Goal: Task Accomplishment & Management: Complete application form

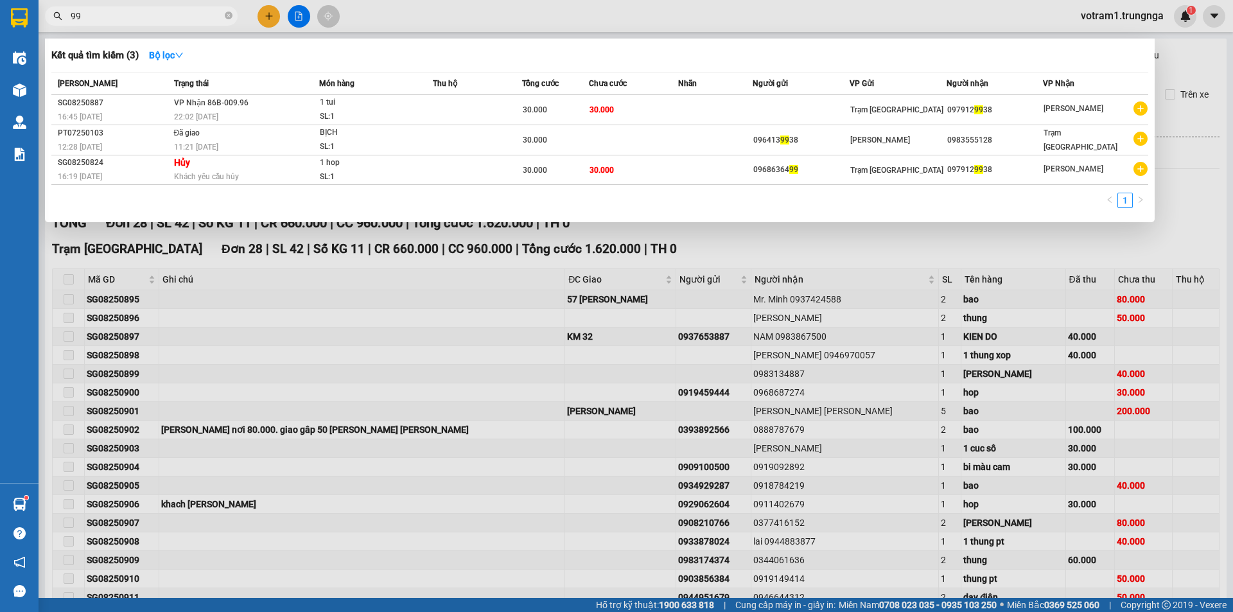
type input "9"
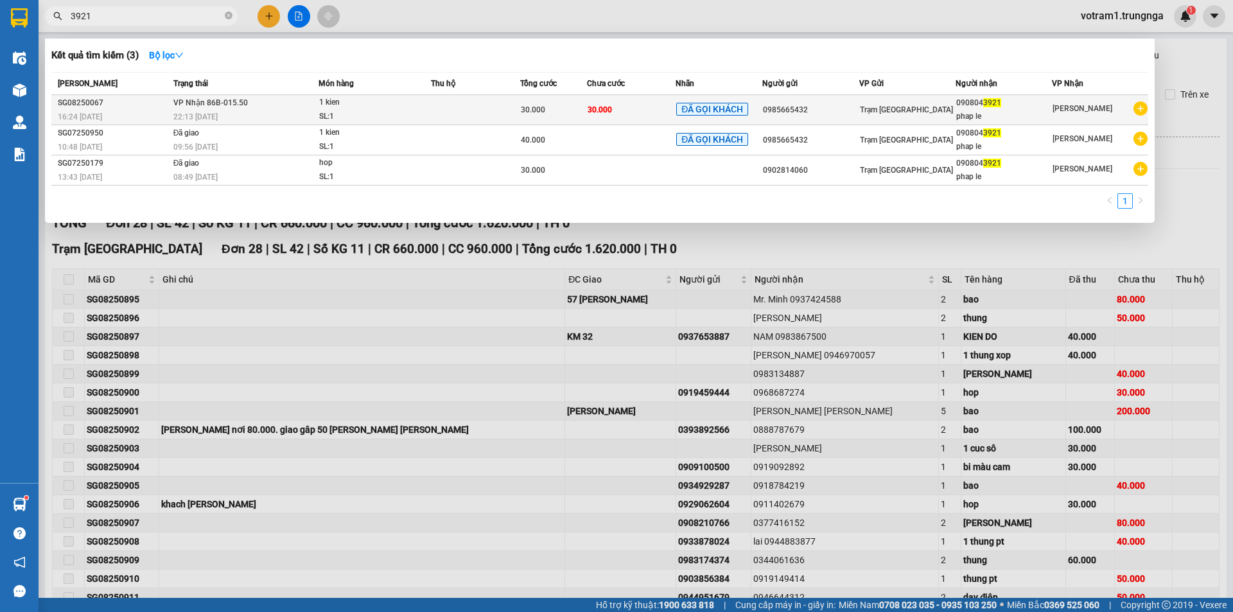
type input "3921"
click at [916, 117] on td "Trạm [GEOGRAPHIC_DATA]" at bounding box center [907, 110] width 96 height 30
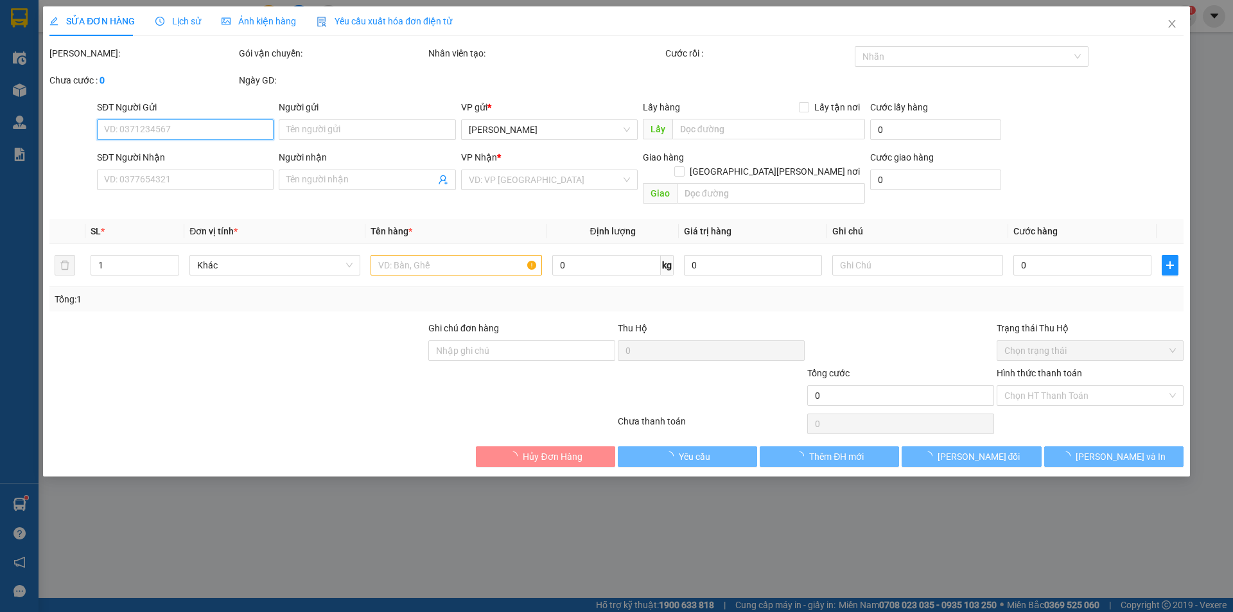
type input "0985665432"
type input "0908043921"
type input "phap le"
type input "30.000"
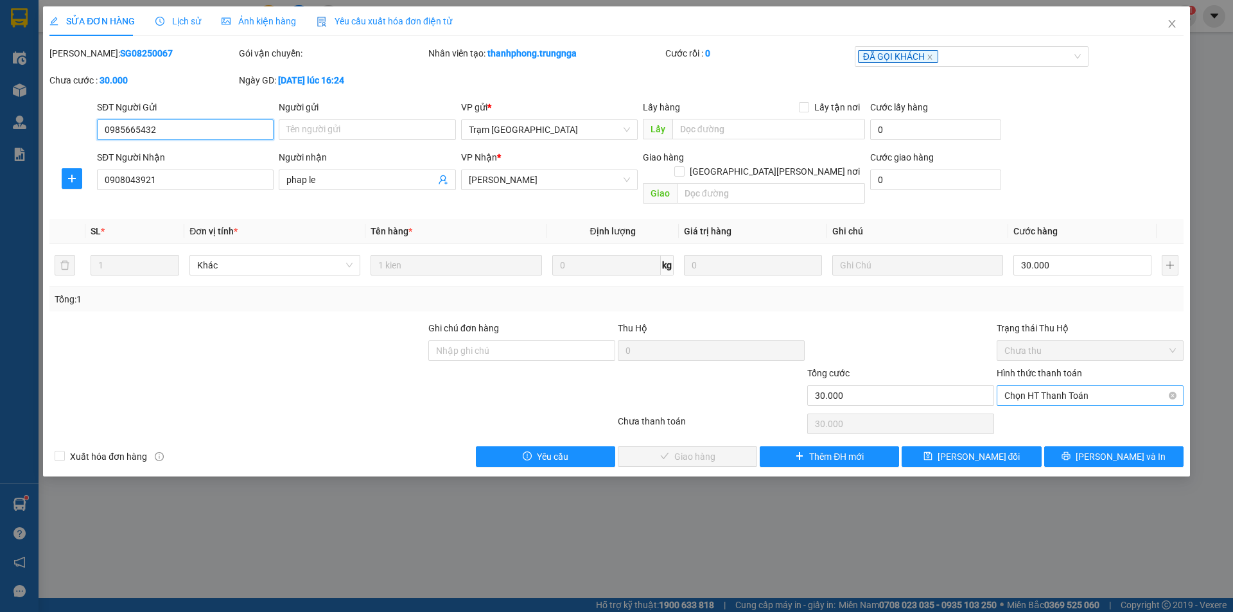
click at [1064, 386] on span "Chọn HT Thanh Toán" at bounding box center [1091, 395] width 172 height 19
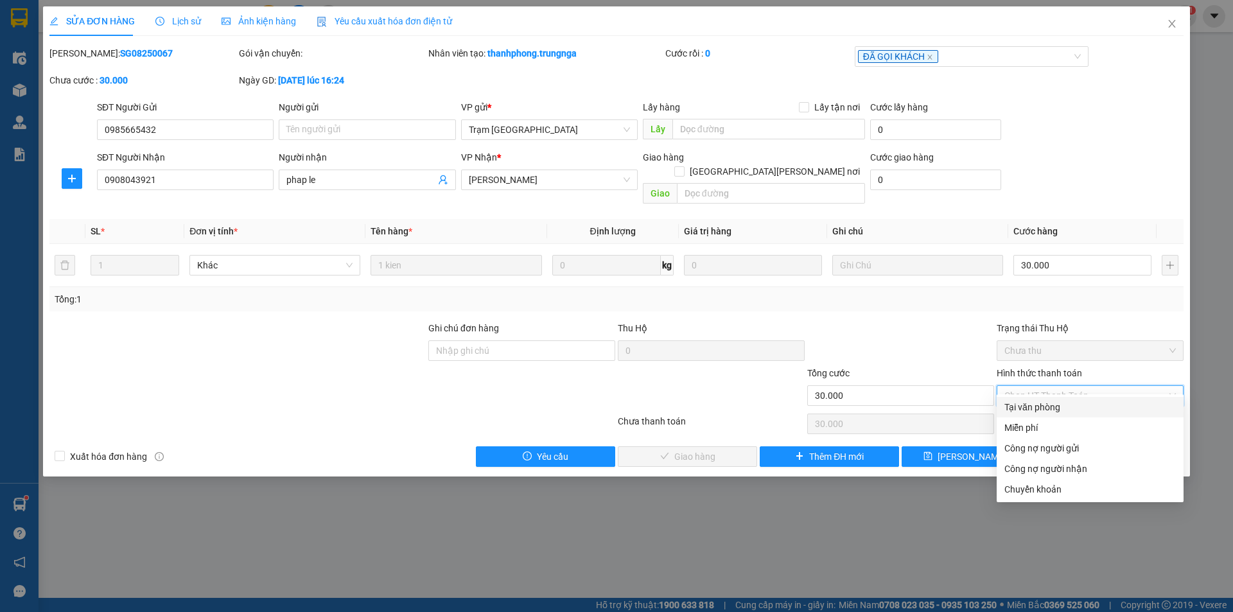
click at [1052, 407] on div "Tại văn phòng" at bounding box center [1091, 407] width 172 height 14
type input "0"
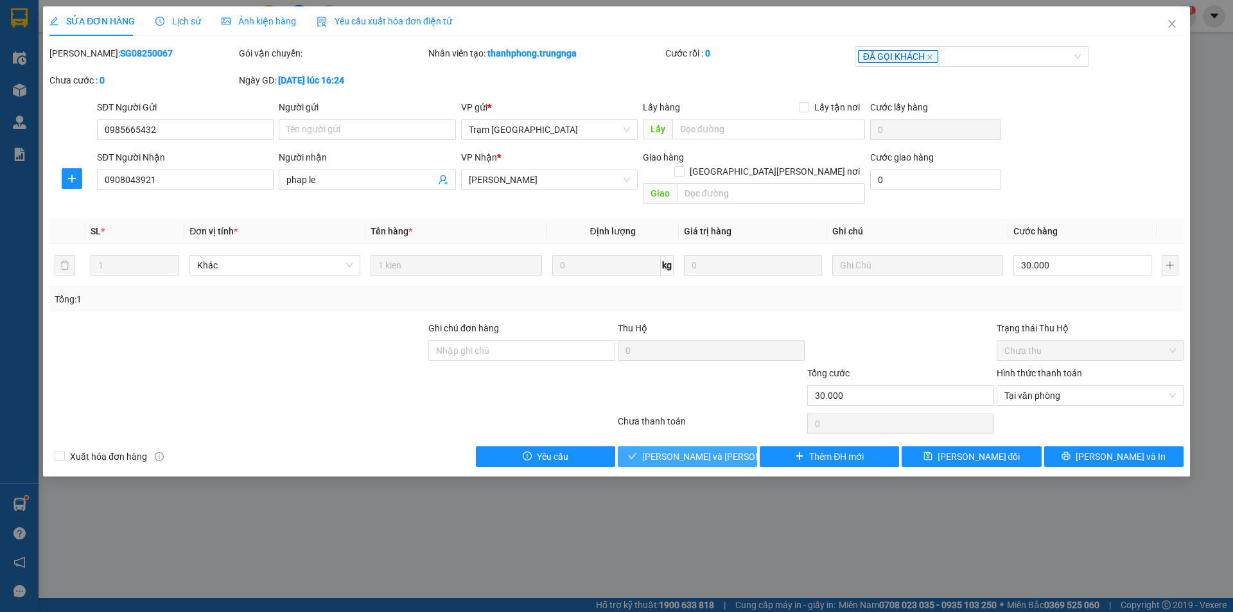
click at [668, 450] on span "[PERSON_NAME] và [PERSON_NAME] hàng" at bounding box center [728, 457] width 173 height 14
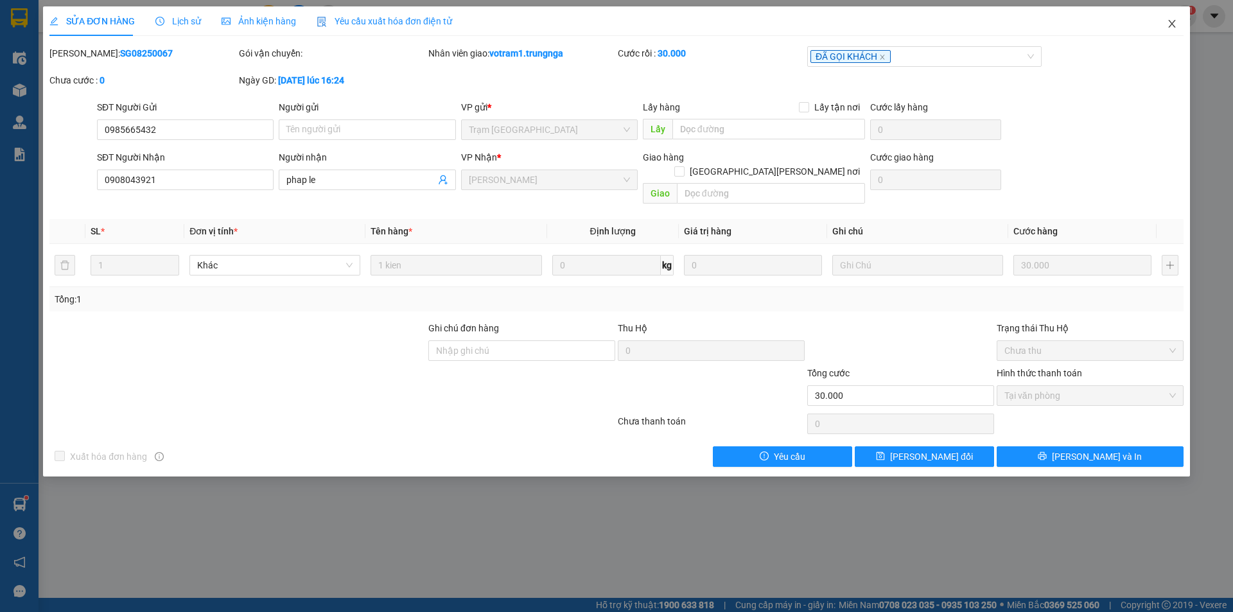
click at [1179, 28] on span "Close" at bounding box center [1172, 24] width 36 height 36
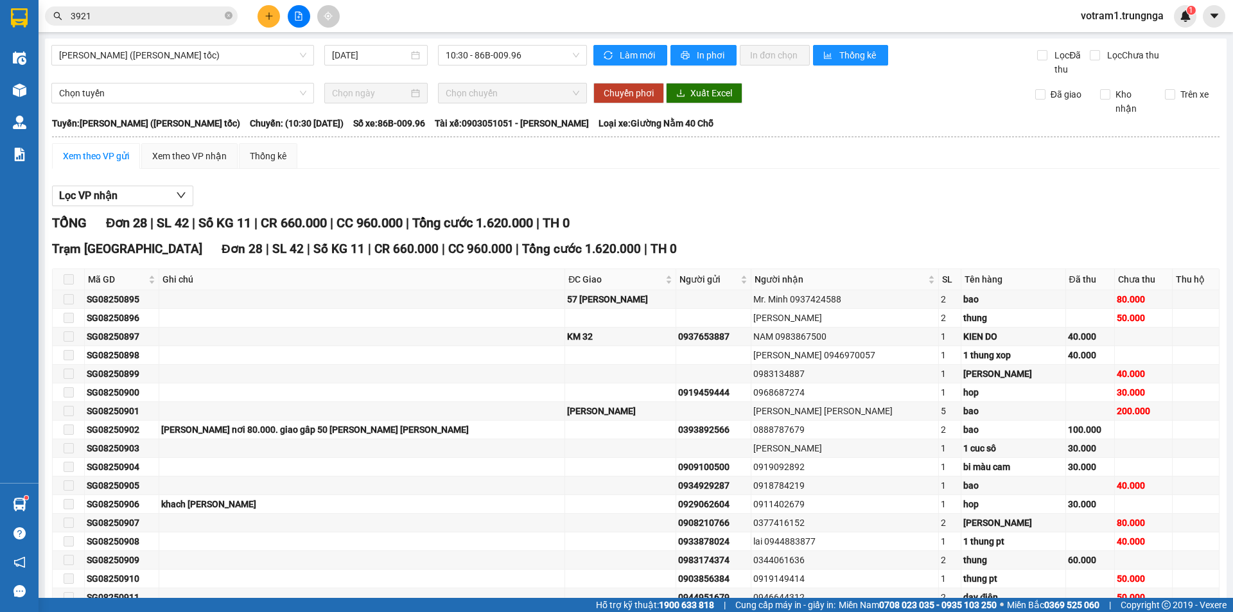
click at [193, 21] on input "3921" at bounding box center [147, 16] width 152 height 14
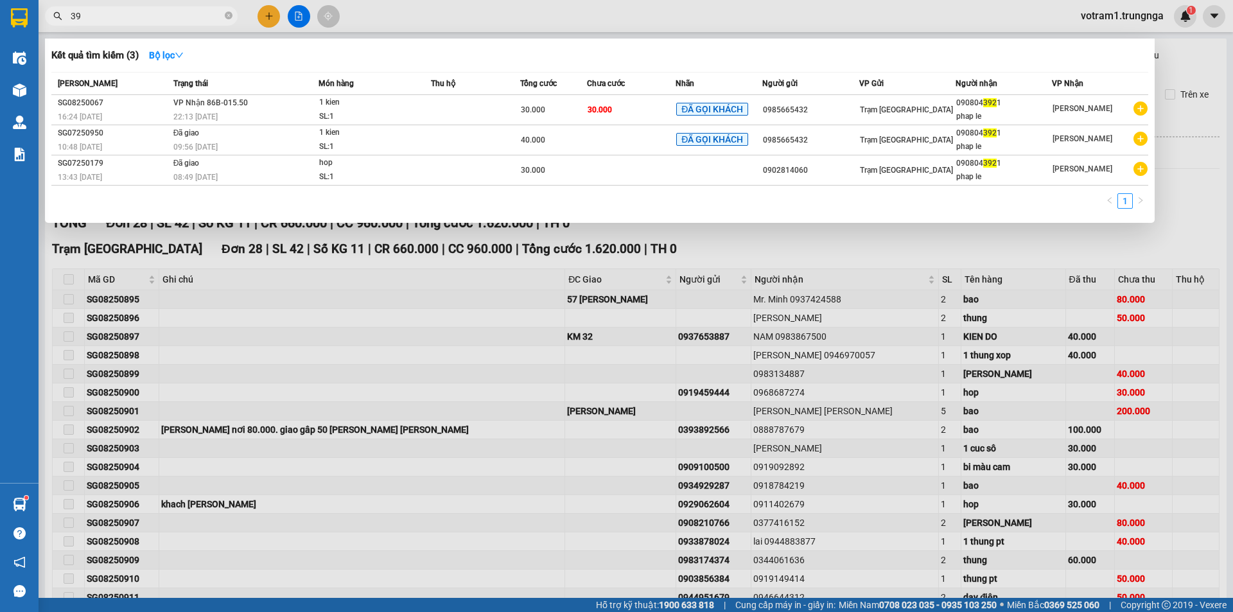
type input "3"
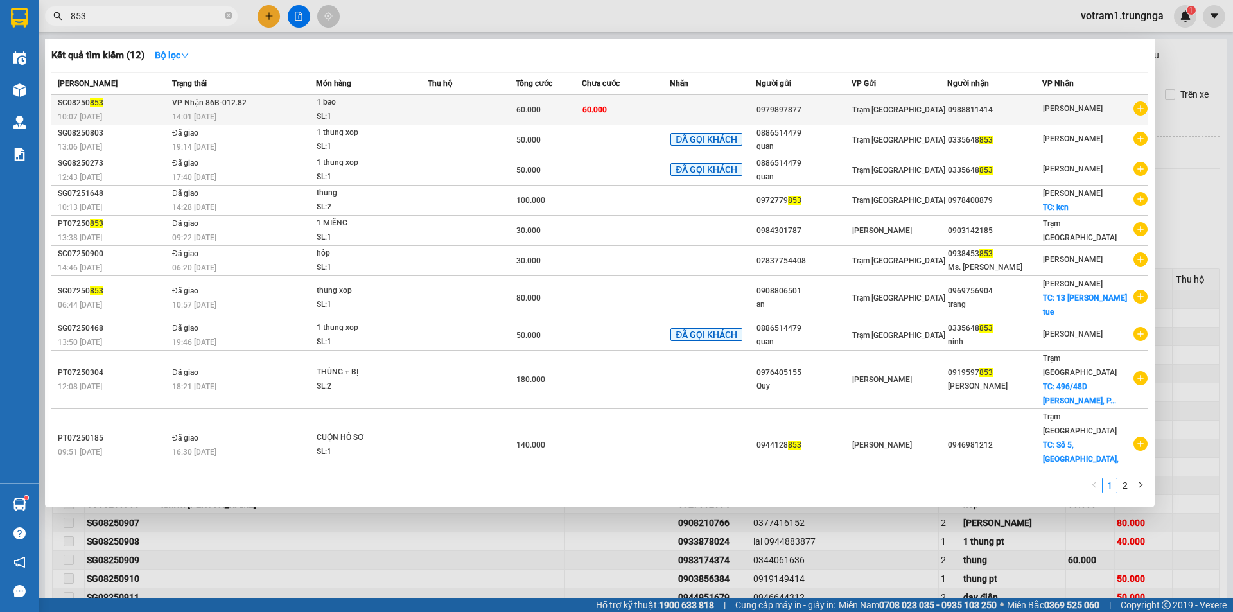
type input "853"
click at [498, 100] on td at bounding box center [472, 110] width 88 height 30
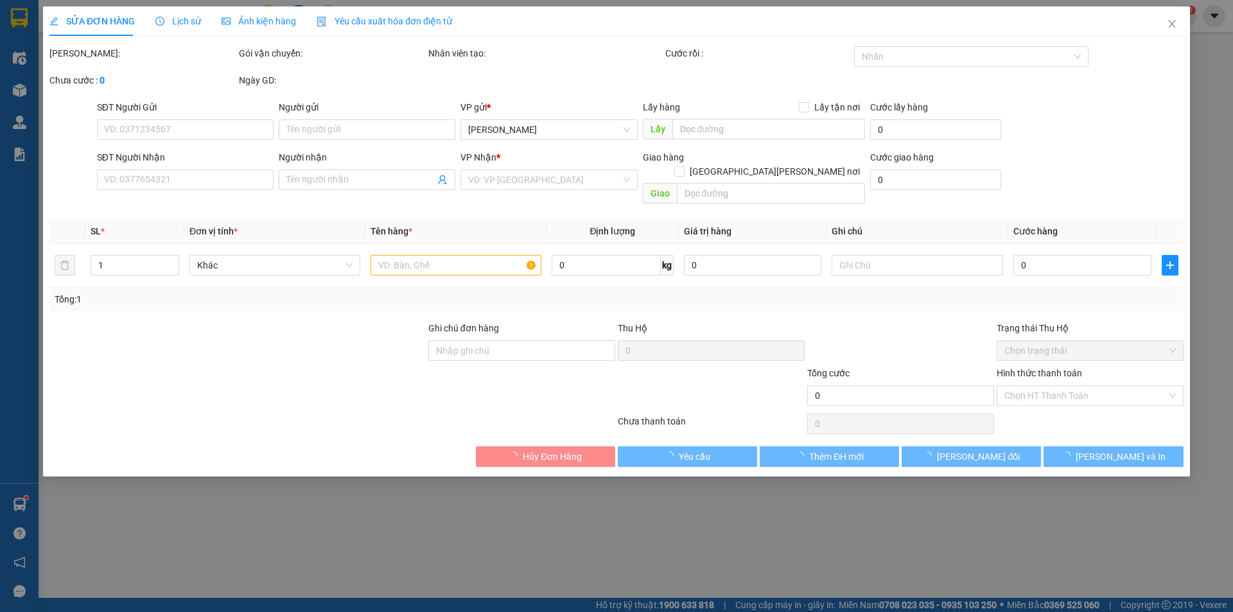
type input "0979897877"
type input "0988811414"
type input "60.000"
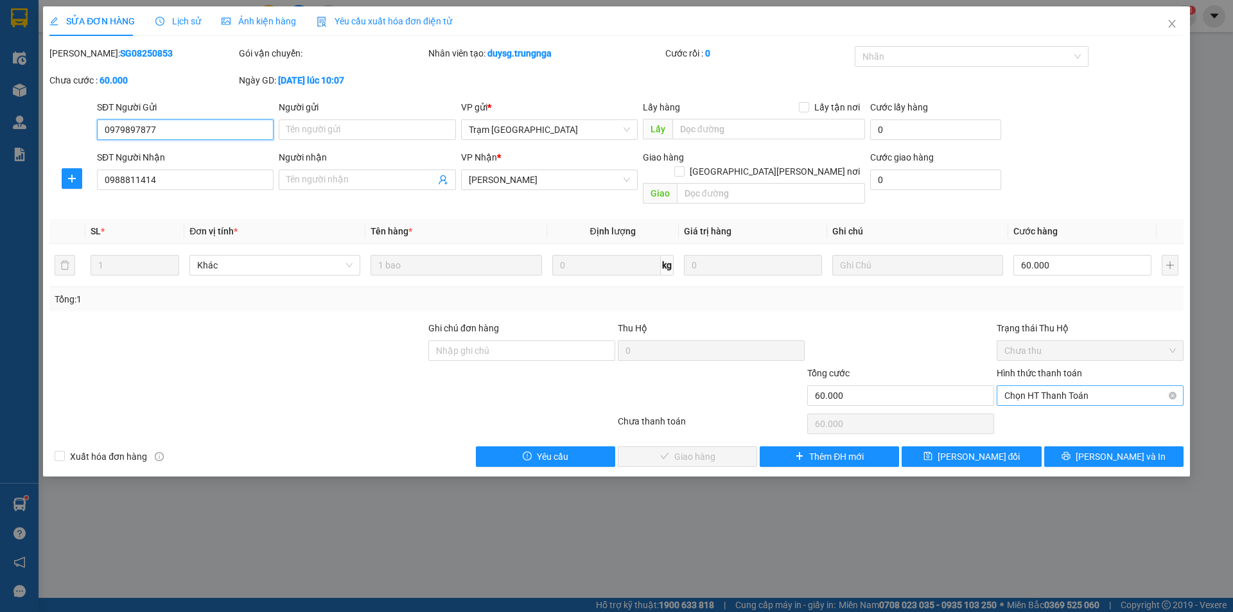
click at [1084, 386] on span "Chọn HT Thanh Toán" at bounding box center [1091, 395] width 172 height 19
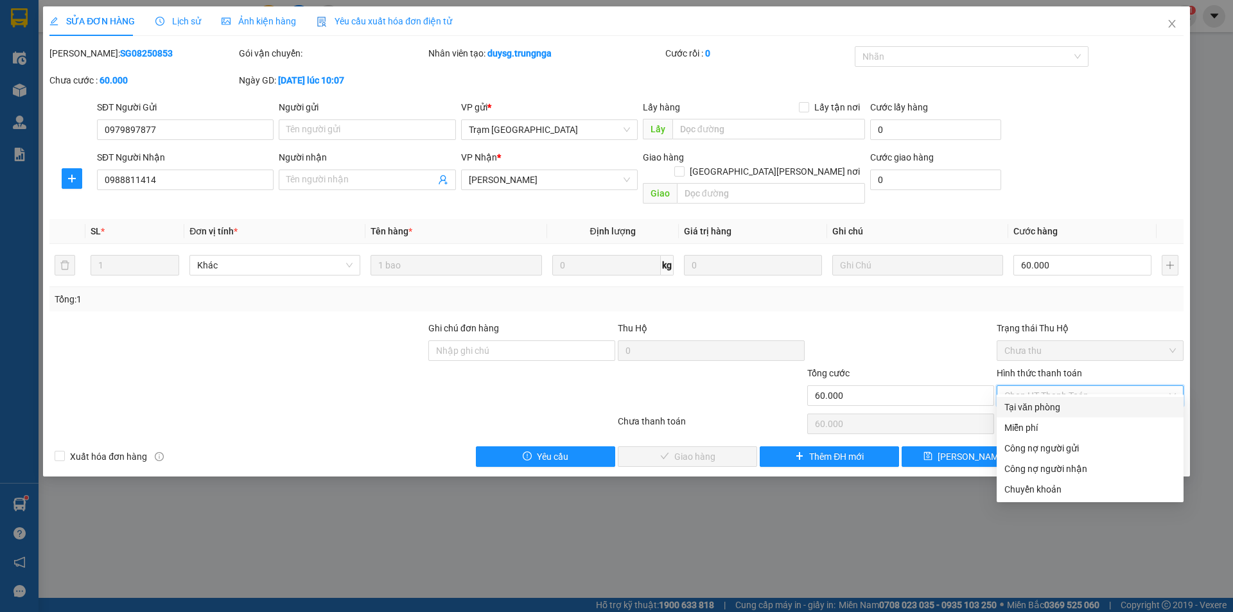
click at [1067, 409] on div "Tại văn phòng" at bounding box center [1091, 407] width 172 height 14
type input "0"
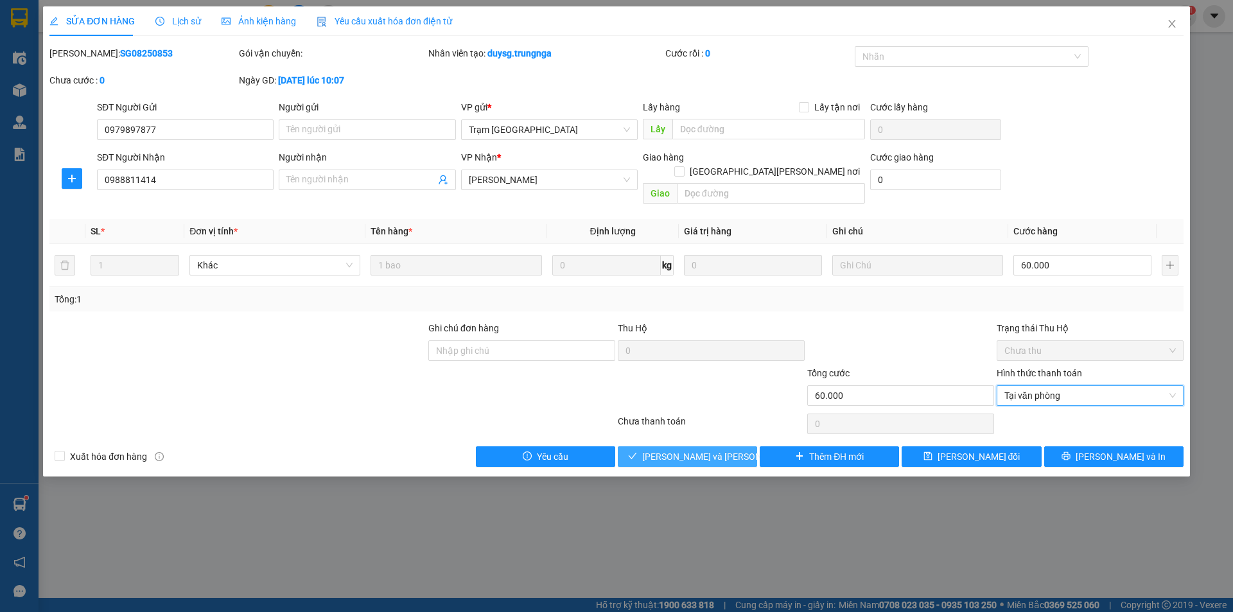
click at [728, 450] on span "[PERSON_NAME] và [PERSON_NAME] hàng" at bounding box center [728, 457] width 173 height 14
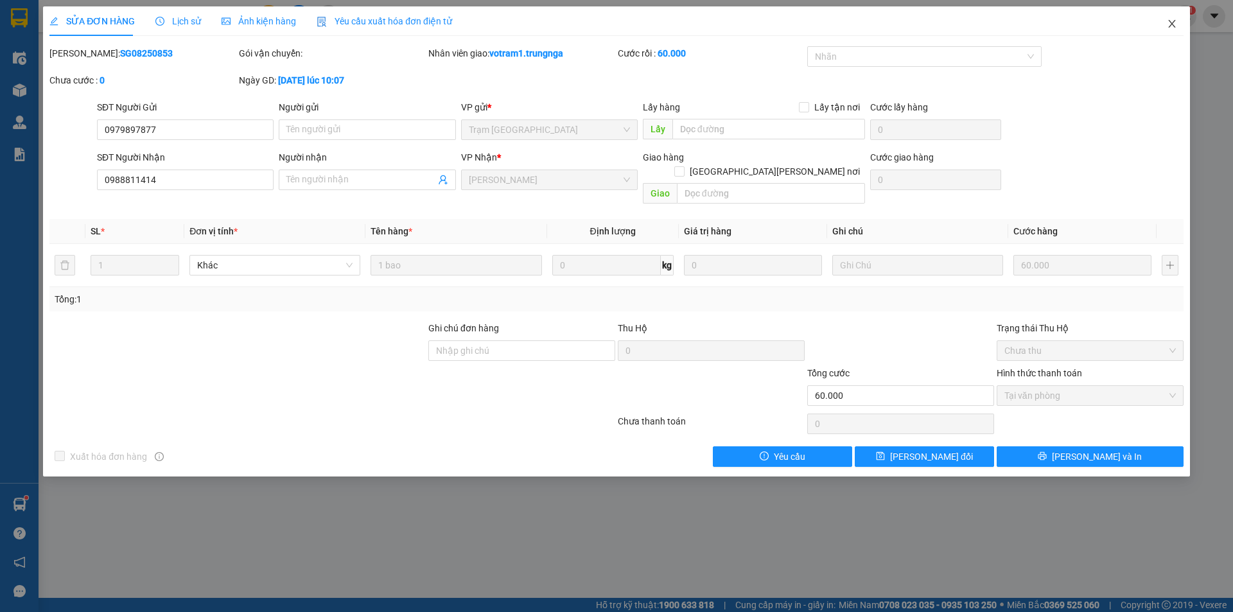
click at [1172, 27] on icon "close" at bounding box center [1172, 24] width 10 height 10
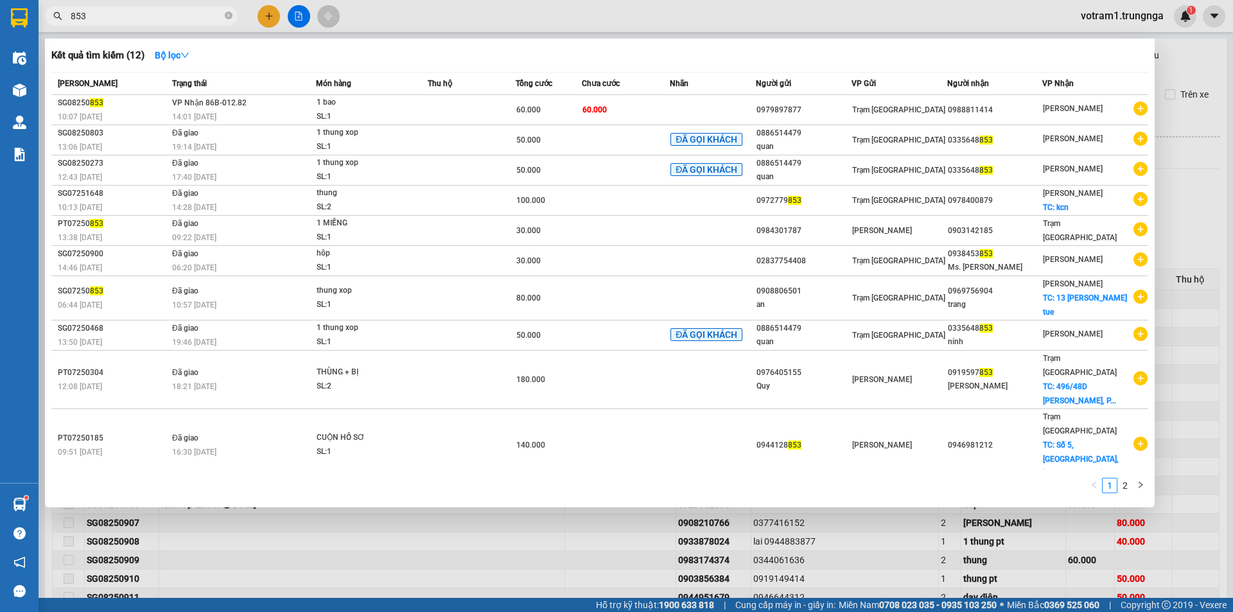
click at [163, 19] on input "853" at bounding box center [147, 16] width 152 height 14
type input "8"
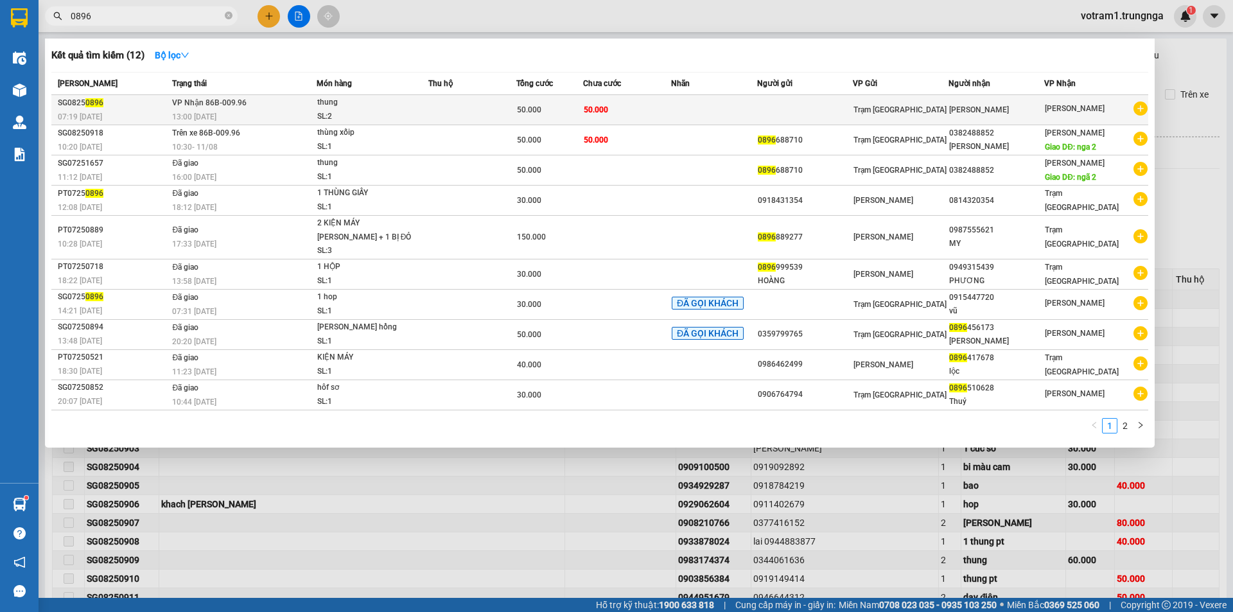
type input "0896"
click at [573, 109] on div "50.000" at bounding box center [549, 110] width 65 height 14
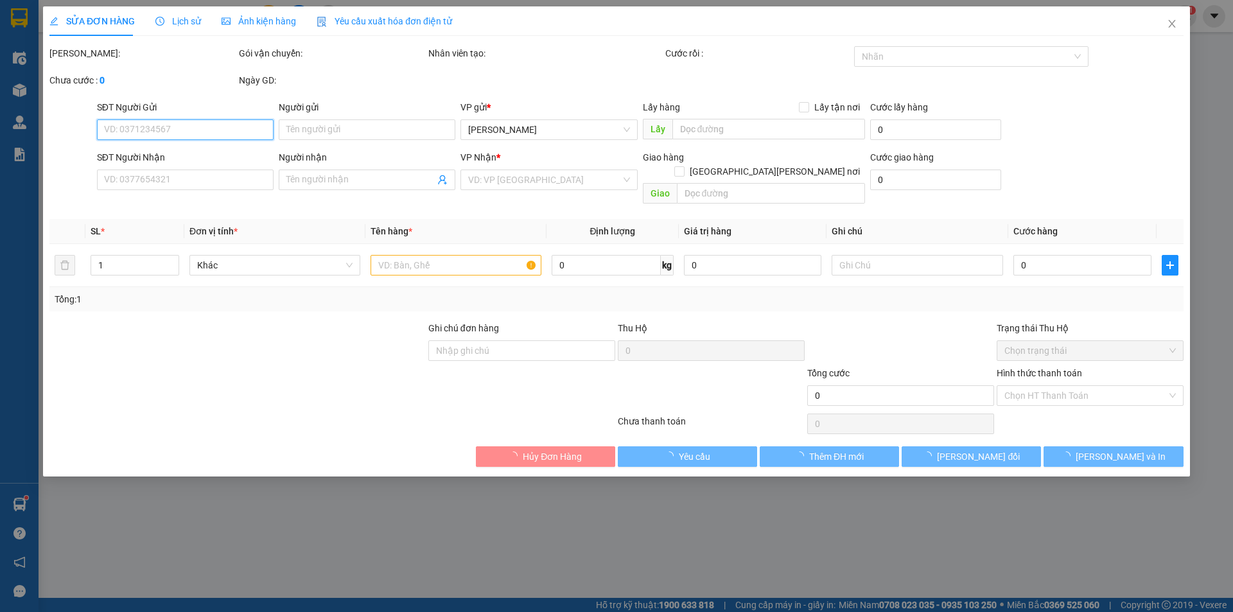
type input "[PERSON_NAME]"
type input "50.000"
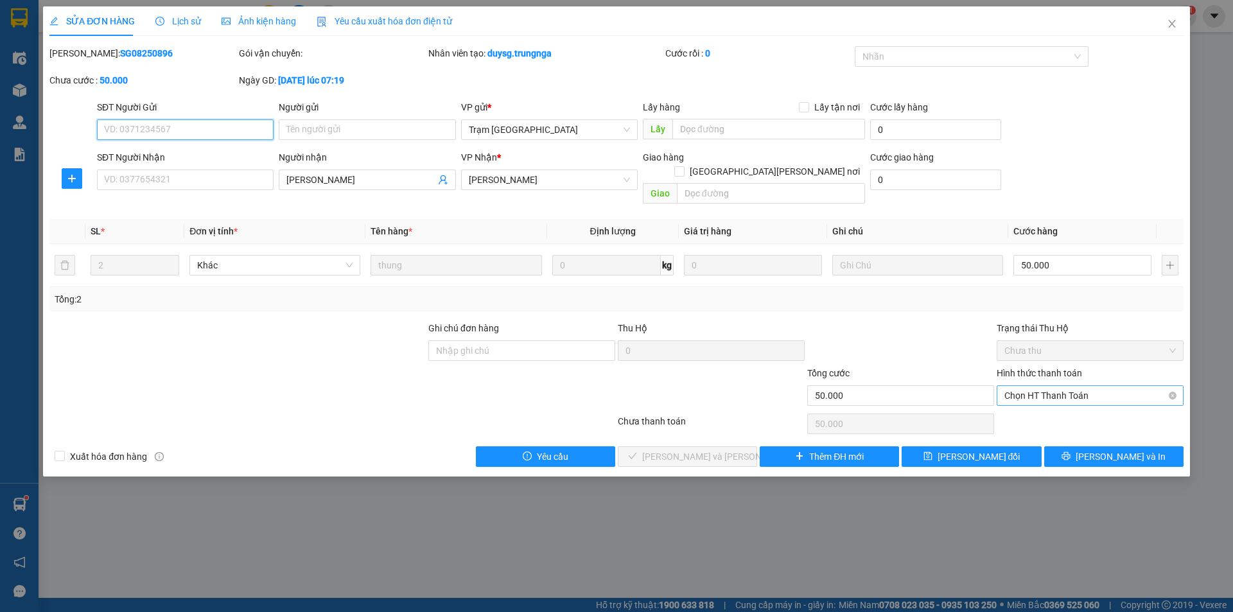
click at [1107, 386] on span "Chọn HT Thanh Toán" at bounding box center [1091, 395] width 172 height 19
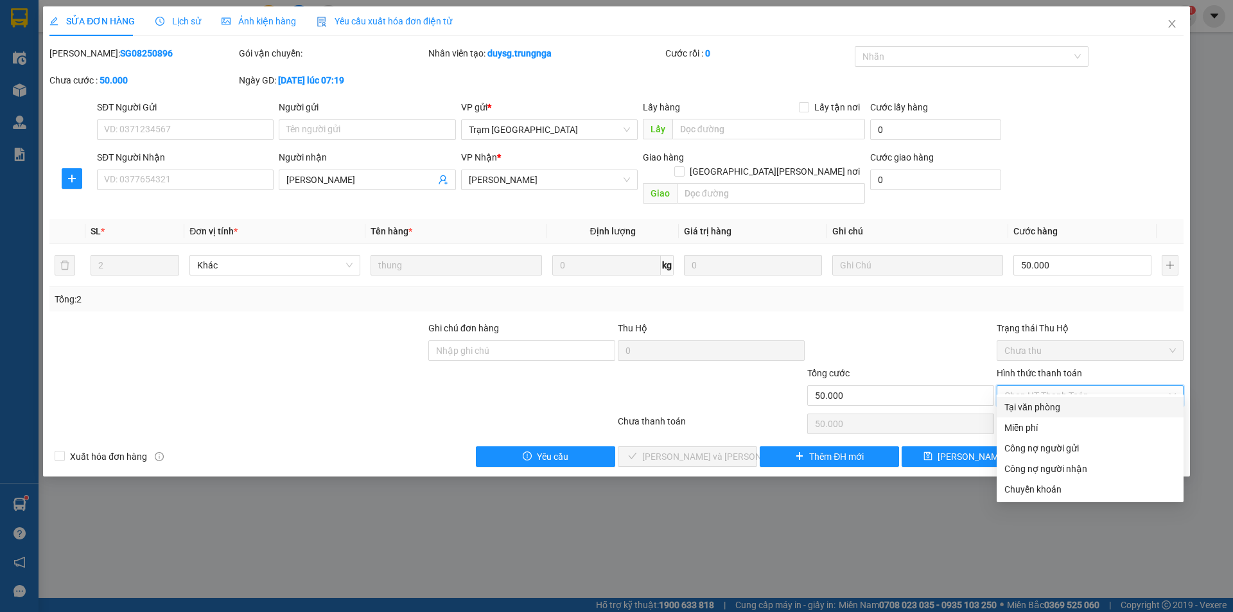
click at [1082, 409] on div "Tại văn phòng" at bounding box center [1091, 407] width 172 height 14
type input "0"
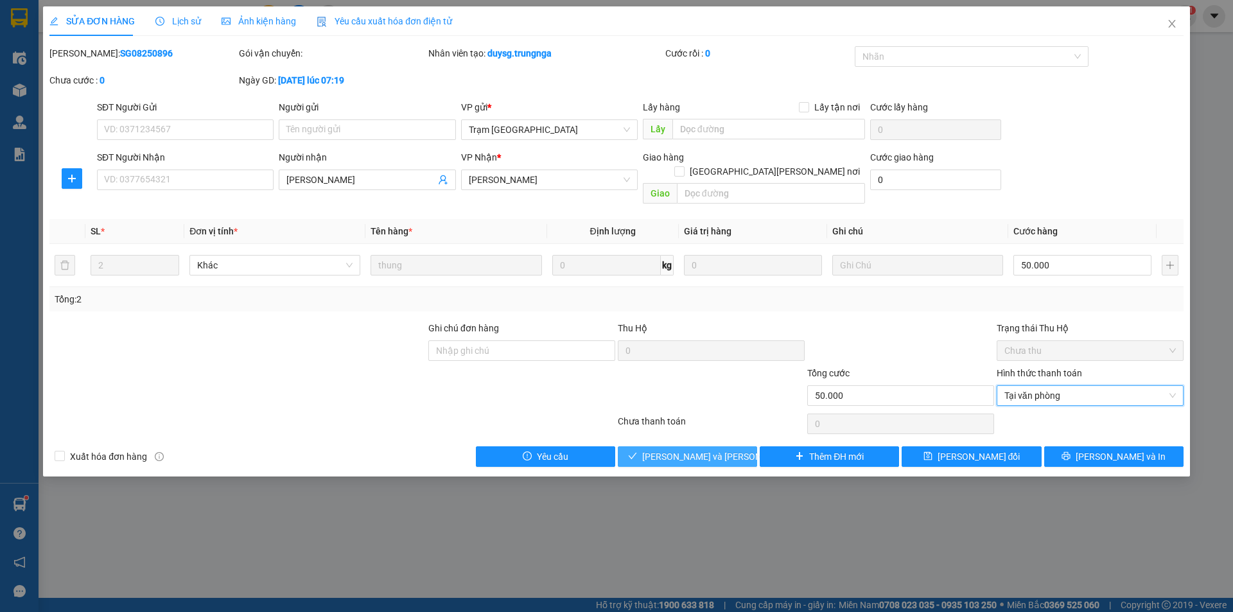
click at [717, 450] on button "[PERSON_NAME] và [PERSON_NAME] hàng" at bounding box center [687, 456] width 139 height 21
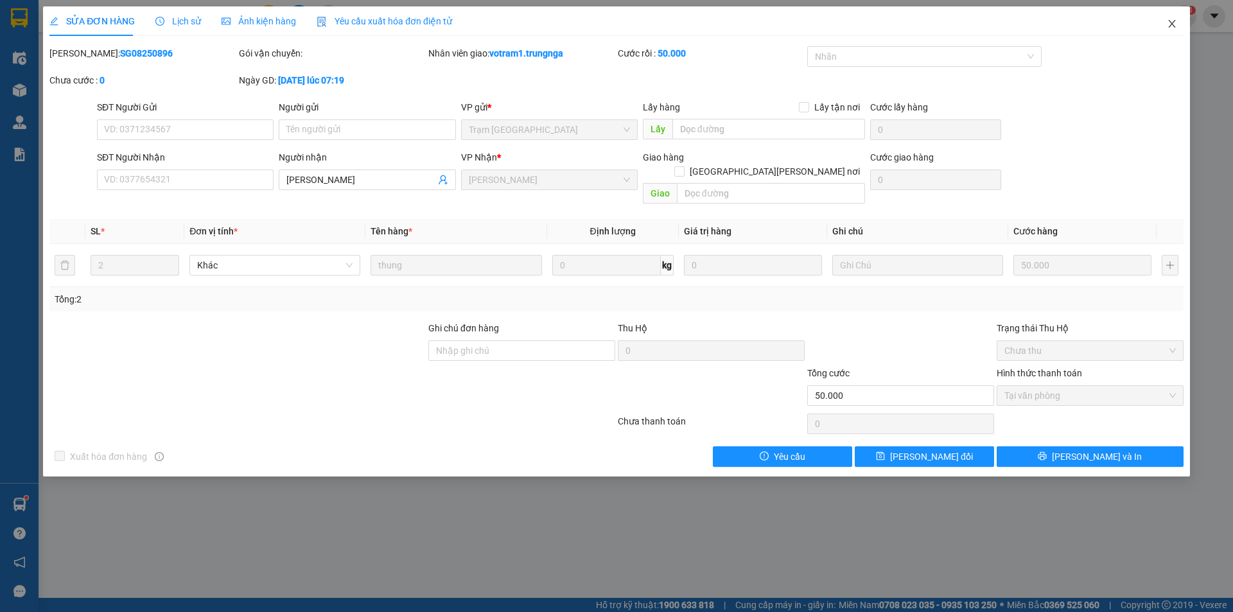
click at [1181, 26] on span "Close" at bounding box center [1172, 24] width 36 height 36
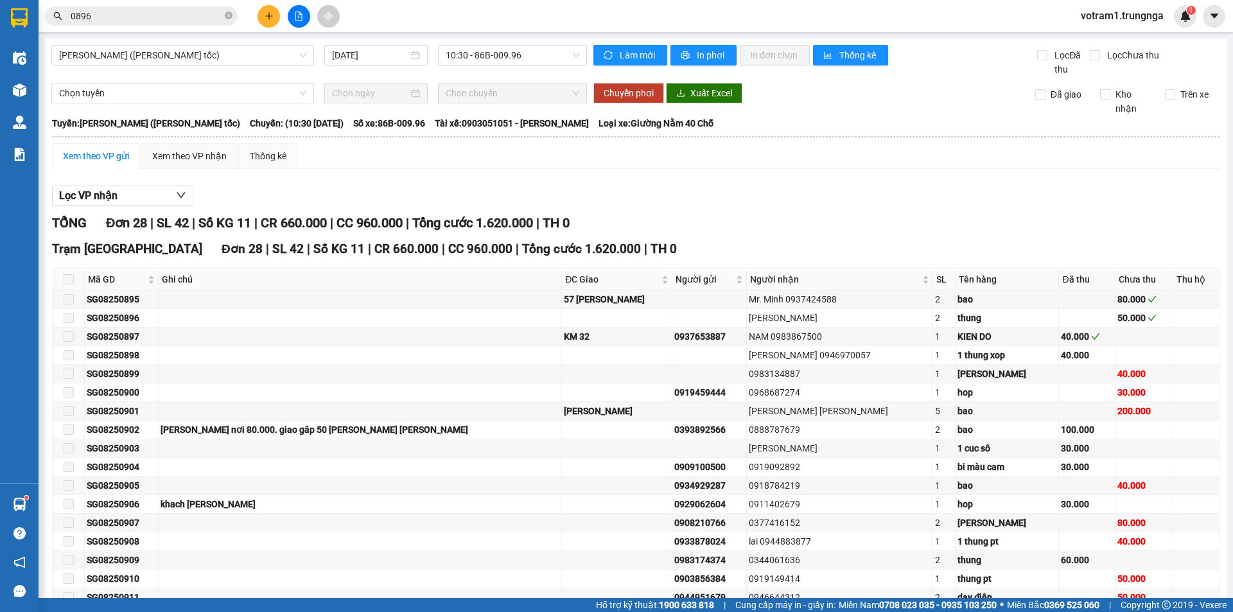
click at [204, 12] on input "0896" at bounding box center [147, 16] width 152 height 14
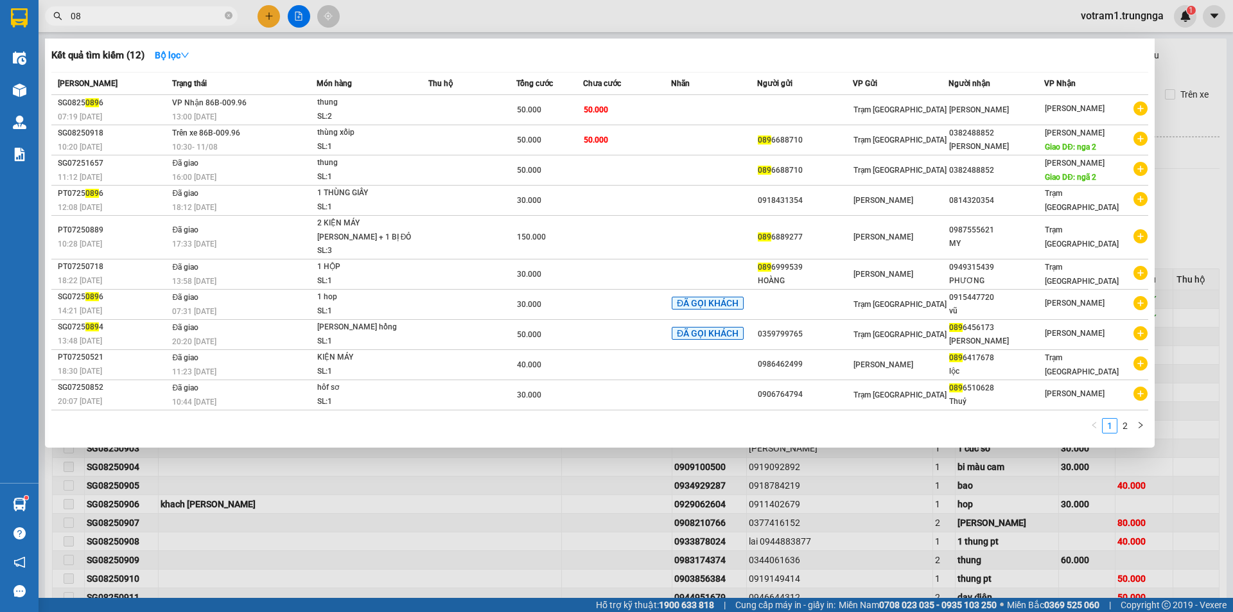
type input "0"
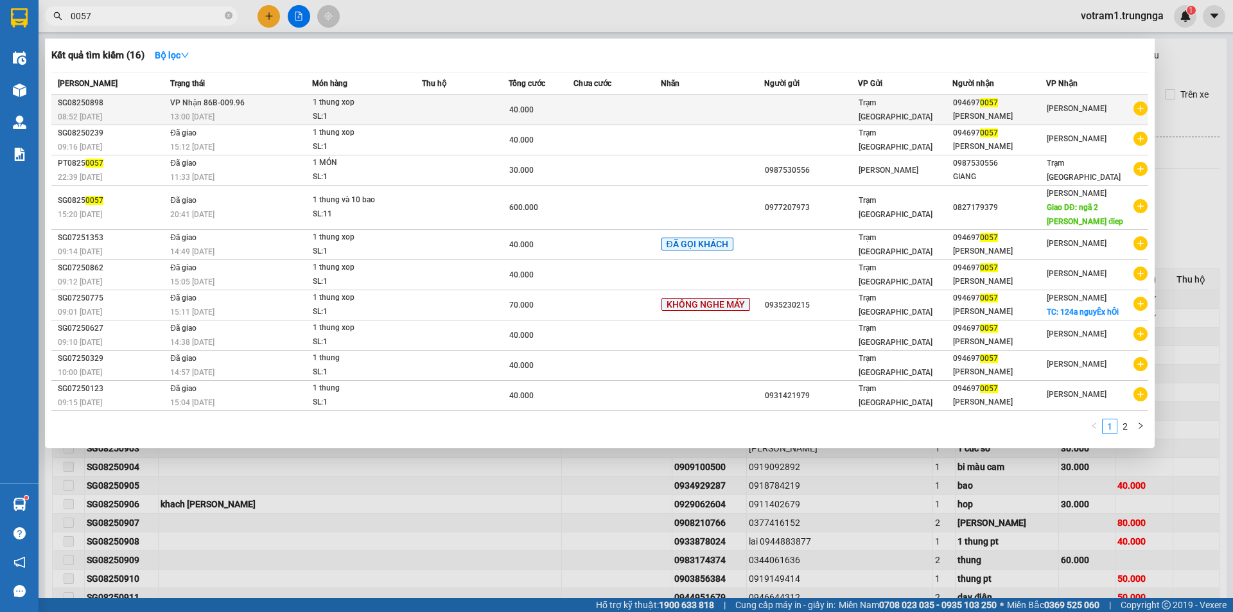
type input "0057"
click at [926, 110] on div "Trạm [GEOGRAPHIC_DATA]" at bounding box center [905, 110] width 93 height 28
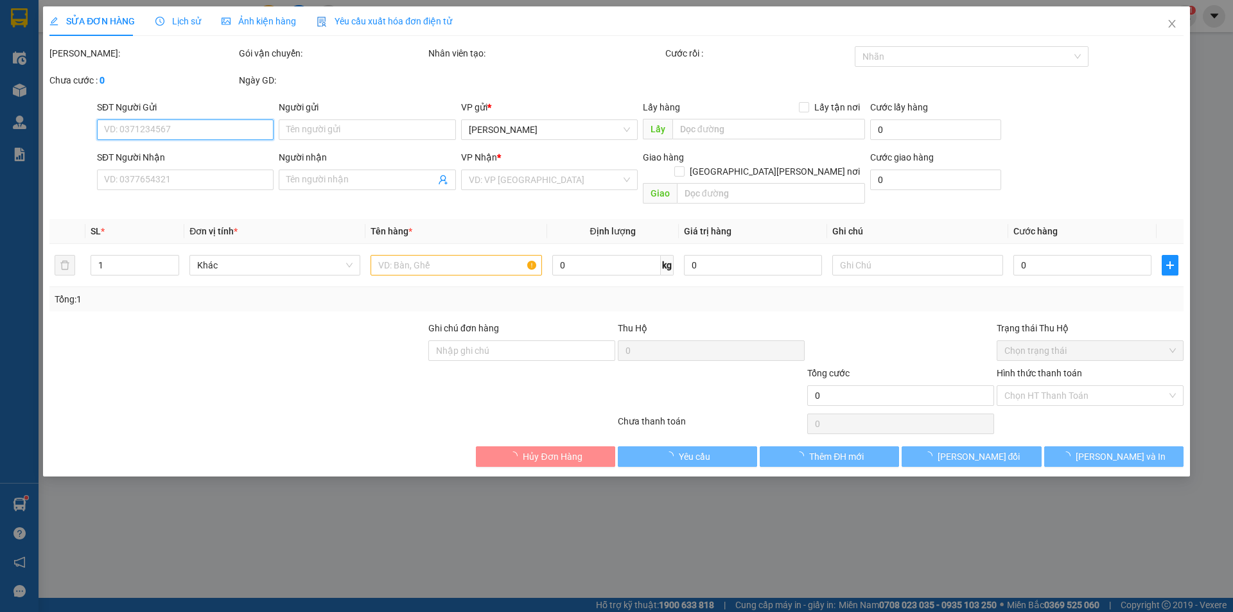
type input "0946970057"
type input "[PERSON_NAME]"
type input "40.000"
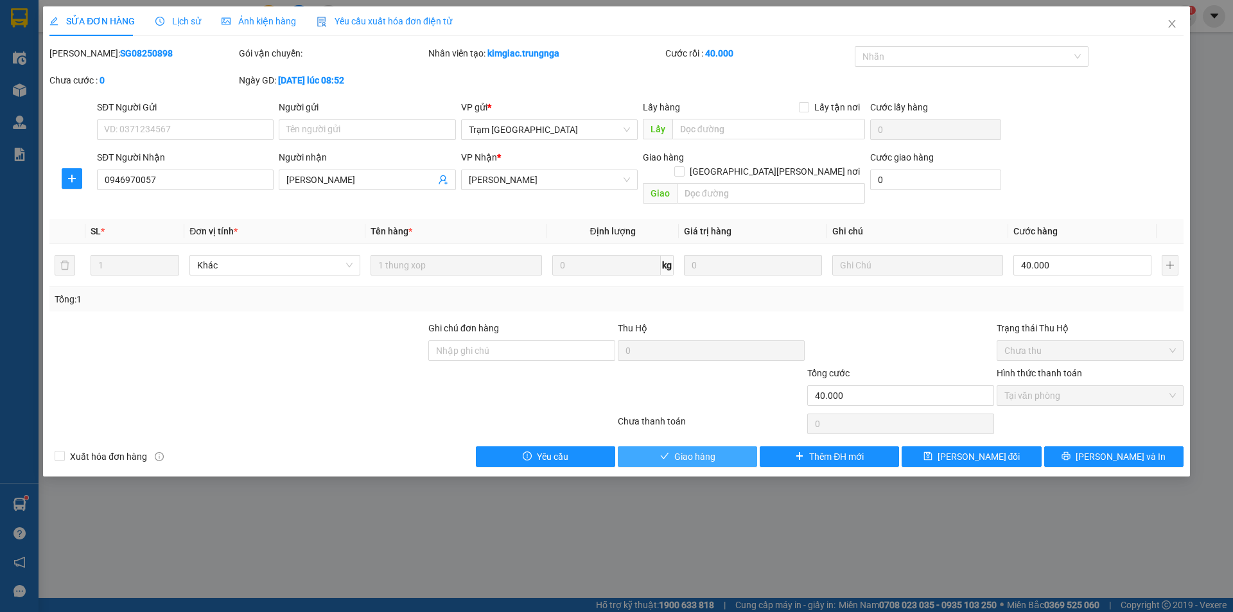
click at [695, 450] on span "Giao hàng" at bounding box center [694, 457] width 41 height 14
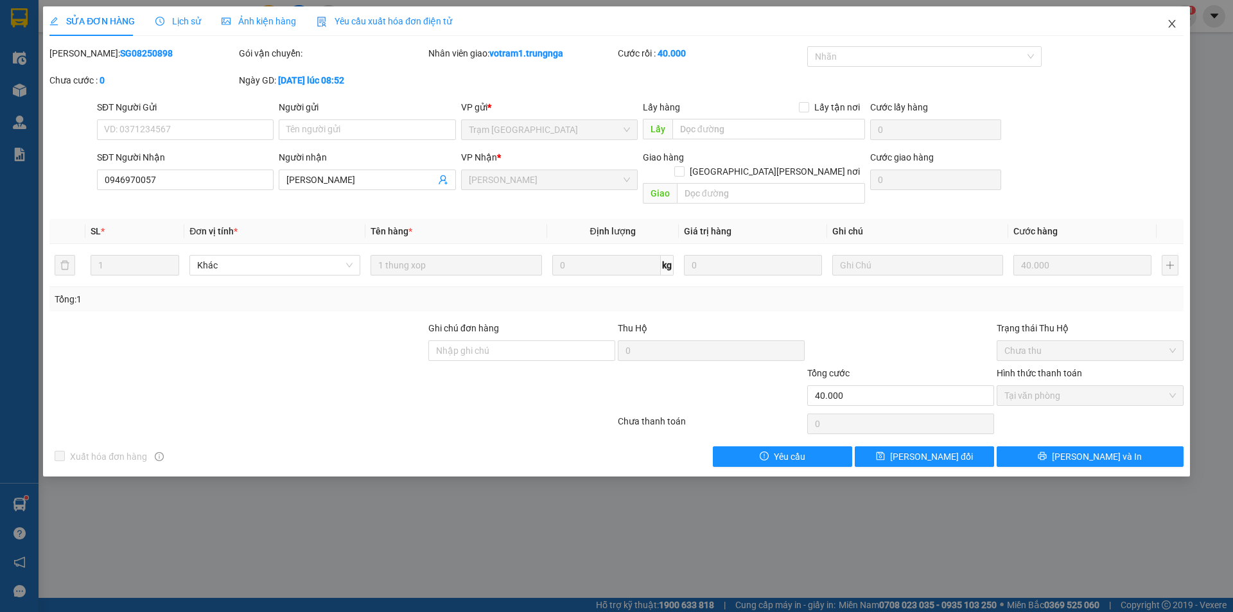
click at [1171, 21] on icon "close" at bounding box center [1172, 24] width 10 height 10
